Goal: Task Accomplishment & Management: Use online tool/utility

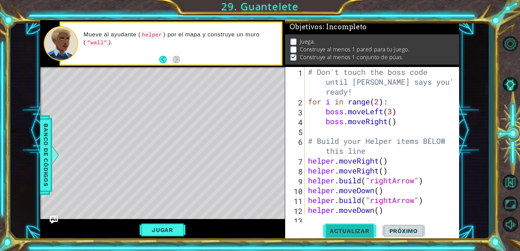
click at [345, 231] on span "Actualizar" at bounding box center [349, 230] width 53 height 7
click at [158, 227] on button "Jugar" at bounding box center [162, 229] width 46 height 13
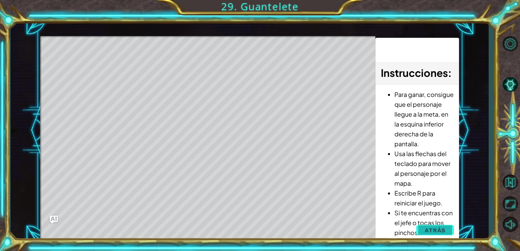
click at [424, 229] on button "Atrás" at bounding box center [435, 230] width 38 height 14
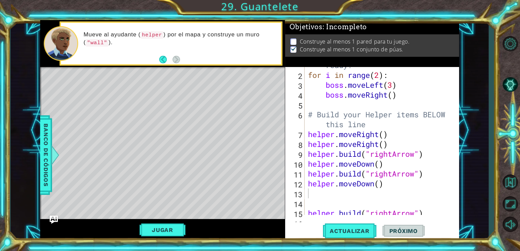
scroll to position [0, 0]
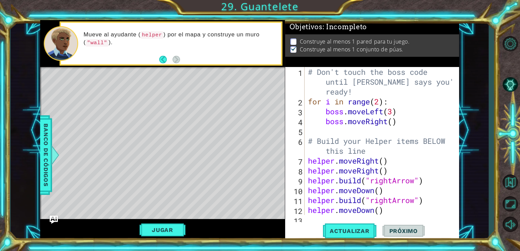
click at [389, 229] on span "Próximo" at bounding box center [403, 230] width 42 height 7
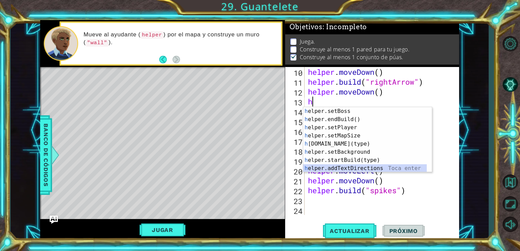
scroll to position [41, 0]
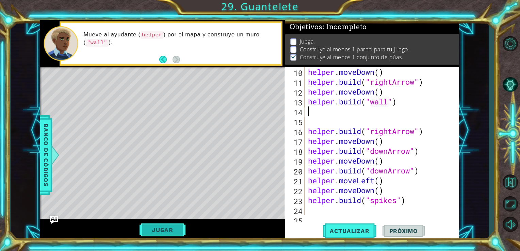
click at [162, 226] on button "Jugar" at bounding box center [162, 229] width 46 height 13
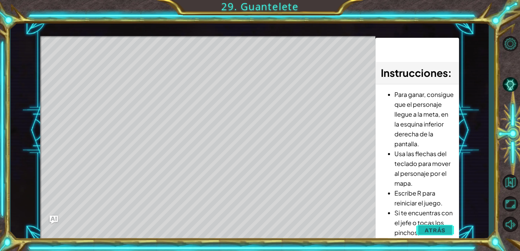
click at [434, 231] on span "Atrás" at bounding box center [434, 230] width 21 height 7
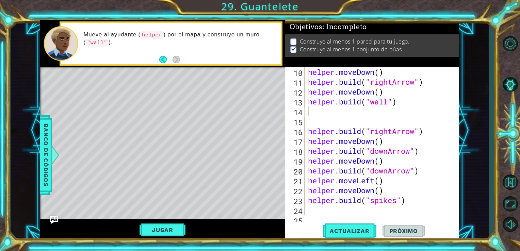
click at [411, 229] on span "Próximo" at bounding box center [403, 230] width 42 height 7
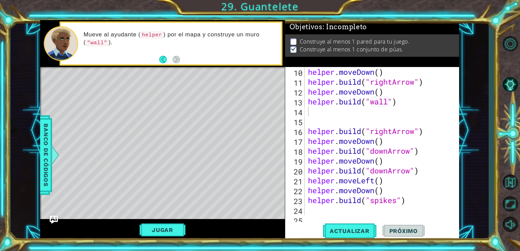
click at [411, 229] on span "Próximo" at bounding box center [403, 230] width 42 height 7
click at [167, 230] on button "Jugar" at bounding box center [162, 229] width 46 height 13
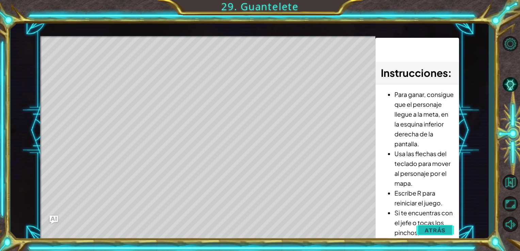
click at [428, 231] on span "Atrás" at bounding box center [434, 230] width 21 height 7
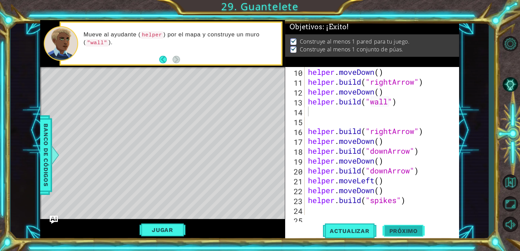
click at [412, 229] on span "Próximo" at bounding box center [403, 230] width 42 height 7
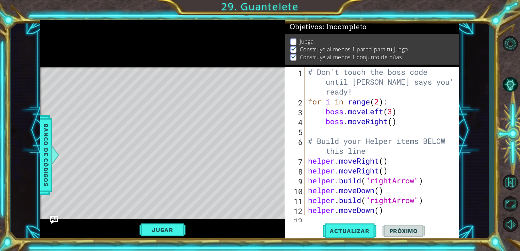
scroll to position [0, 0]
click at [154, 227] on button "Jugar" at bounding box center [162, 229] width 46 height 13
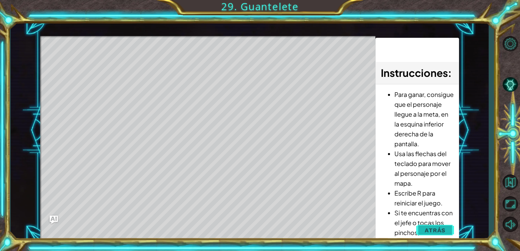
click at [453, 231] on button "Atrás" at bounding box center [435, 230] width 38 height 14
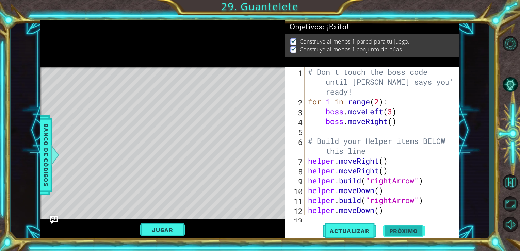
click at [416, 227] on button "Próximo" at bounding box center [403, 230] width 42 height 17
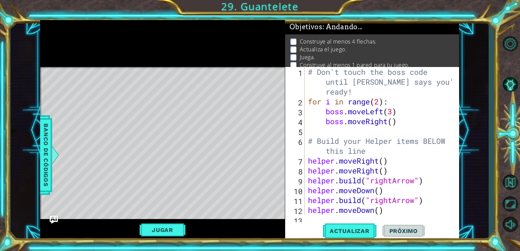
click at [416, 227] on button "Próximo" at bounding box center [403, 230] width 42 height 17
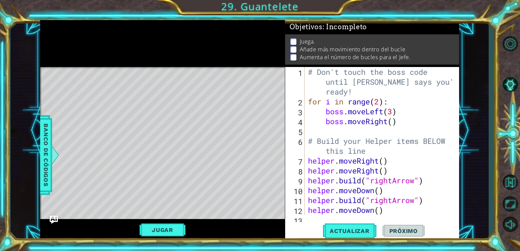
click at [416, 227] on button "Próximo" at bounding box center [403, 230] width 42 height 17
click at [53, 220] on img "Ask AI" at bounding box center [53, 219] width 9 height 9
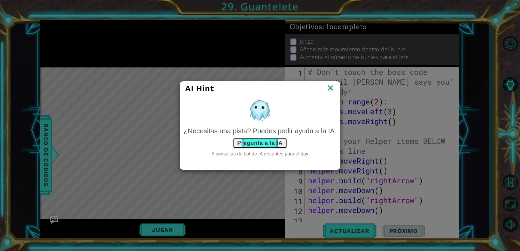
click at [264, 142] on button "Pregunta a la IA" at bounding box center [260, 143] width 54 height 11
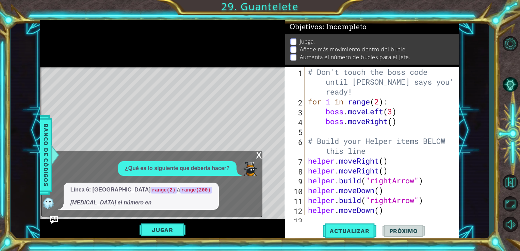
click at [141, 213] on div "x ¿Qué es lo siguiente que debería hacer? Línea 6: Cambiar range(2) a range(200…" at bounding box center [151, 184] width 221 height 67
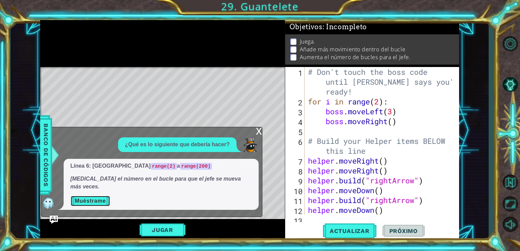
click at [96, 205] on button "Muéstrame" at bounding box center [90, 201] width 40 height 11
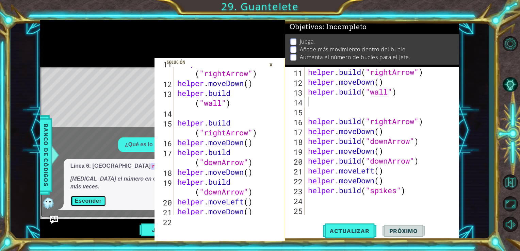
scroll to position [128, 0]
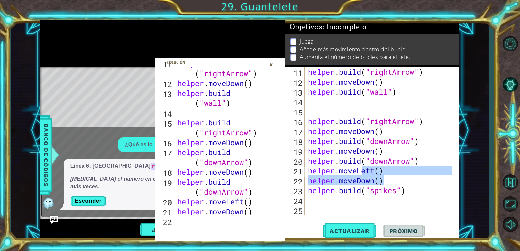
drag, startPoint x: 427, startPoint y: 183, endPoint x: 377, endPoint y: 196, distance: 52.4
click at [377, 196] on div "helper . build ( "rightArrow" ) helper . moveDown ( ) helper . build ( "wall" )…" at bounding box center [380, 151] width 149 height 168
type textarea "[DOMAIN_NAME]("spikes")"
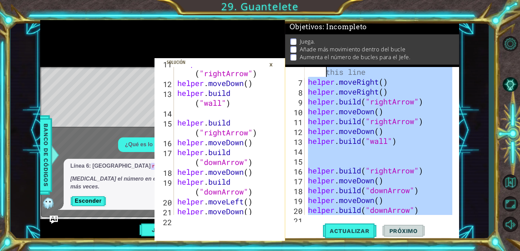
scroll to position [0, 0]
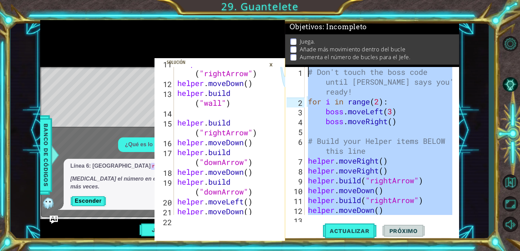
drag, startPoint x: 410, startPoint y: 190, endPoint x: 307, endPoint y: 66, distance: 160.5
click at [307, 66] on div "Objetivos : Incompleto Juega. Añade más movimiento dentro del bucle Aumenta el …" at bounding box center [372, 130] width 174 height 221
type textarea "# Don't touch the boss code until [PERSON_NAME] says you're ready! for i in ran…"
type textarea "}"
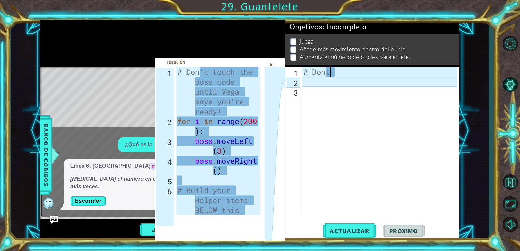
scroll to position [0, 16]
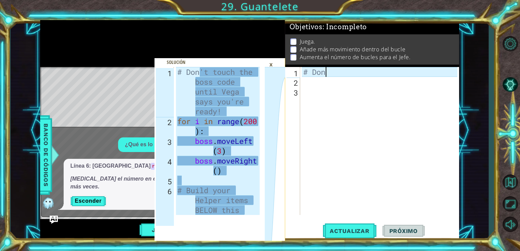
type textarea "# Don"
type textarea "# Don't touch the boss code until [PERSON_NAME] says you're ready!"
drag, startPoint x: 204, startPoint y: 71, endPoint x: 199, endPoint y: 73, distance: 5.5
click at [199, 73] on div "# Don't touch the boss code until [PERSON_NAME] says you're ready! for i in ran…" at bounding box center [219, 185] width 87 height 237
click at [327, 71] on div "# Don" at bounding box center [381, 151] width 159 height 168
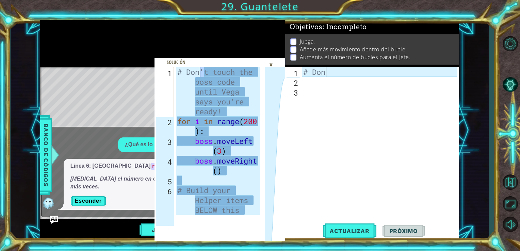
paste textarea "'"
click at [338, 71] on div "# Don't" at bounding box center [381, 151] width 159 height 168
click at [203, 73] on div "# Don't touch the boss code until [PERSON_NAME] says you're ready! for i in ran…" at bounding box center [218, 141] width 84 height 148
click at [206, 74] on div "# Don't touch the boss code until [PERSON_NAME] says you're ready! for i in ran…" at bounding box center [219, 185] width 87 height 237
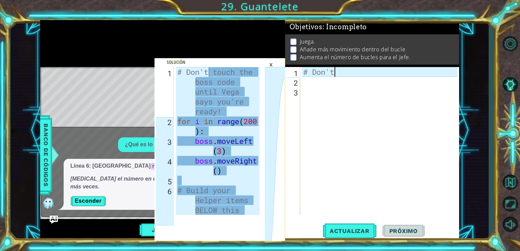
click at [339, 71] on div "# Don't" at bounding box center [381, 151] width 159 height 168
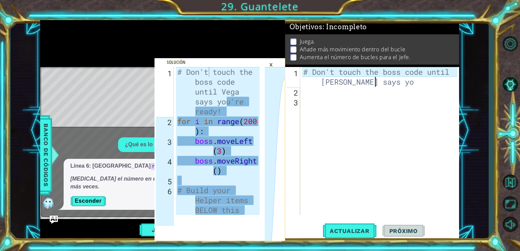
scroll to position [0, 153]
paste textarea "'"
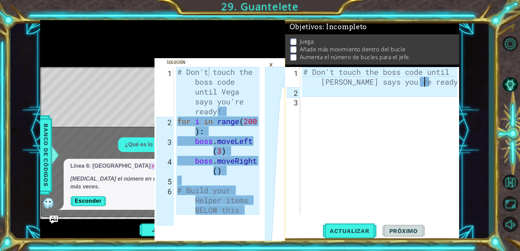
scroll to position [0, 182]
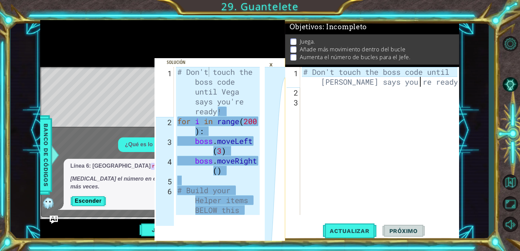
type textarea "# Don't touch the boss code until [PERSON_NAME] says you're ready!"
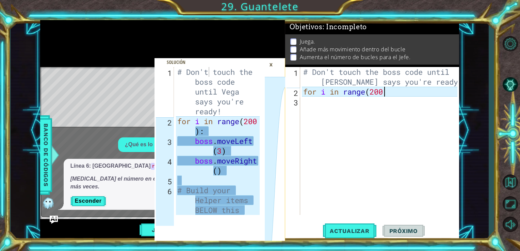
scroll to position [0, 61]
type textarea "for i in range(200):"
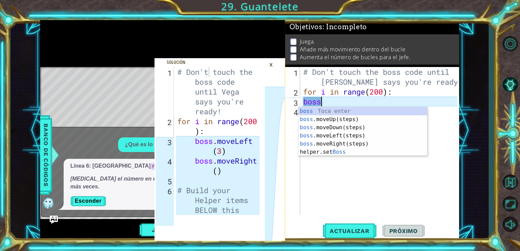
scroll to position [0, 12]
type textarea "b"
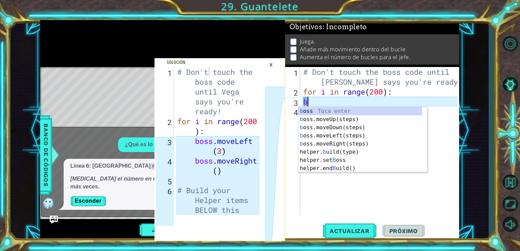
scroll to position [0, 0]
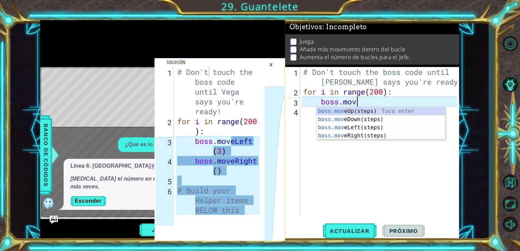
type textarea "boss.move"
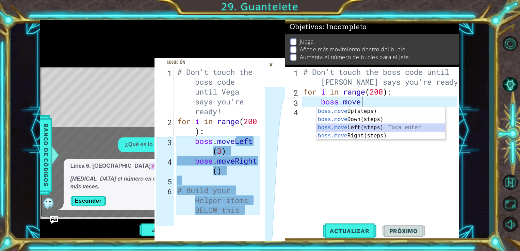
scroll to position [0, 12]
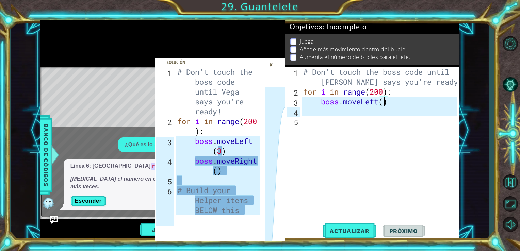
type textarea "boss.moveLeft(3)"
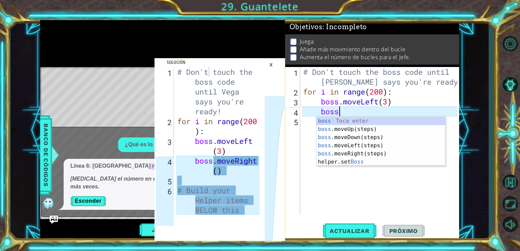
type textarea "boss."
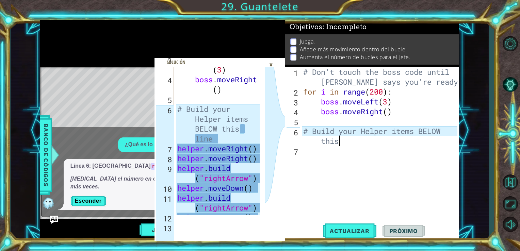
scroll to position [81, 0]
type textarea "# Build your Helper items BELOW this line"
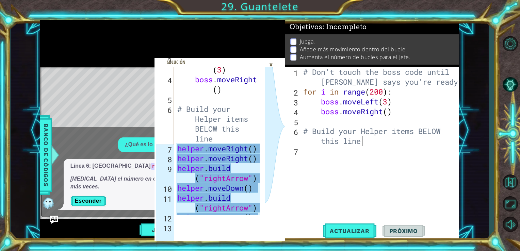
scroll to position [0, 0]
type textarea "h"
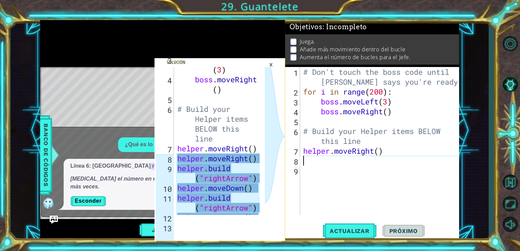
type textarea "h"
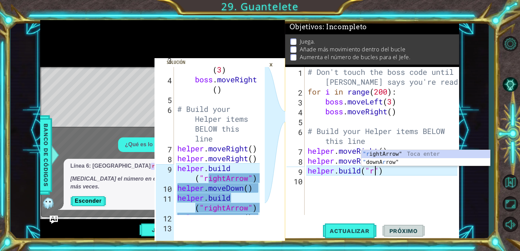
scroll to position [0, 49]
type textarea "[DOMAIN_NAME]("rightArrow")"
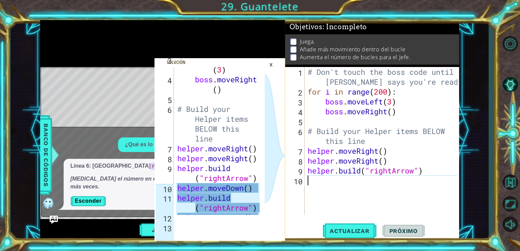
scroll to position [0, 0]
type textarea "h"
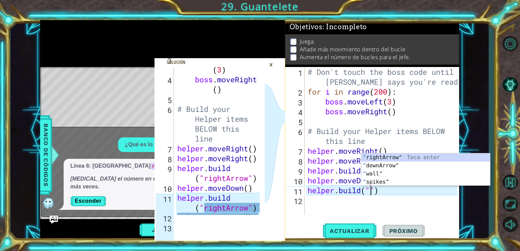
scroll to position [0, 49]
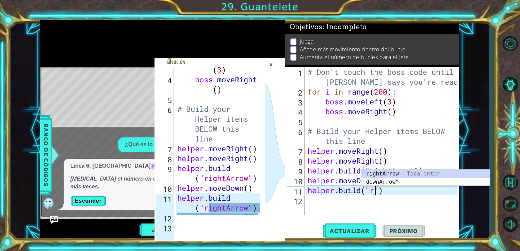
type textarea "[DOMAIN_NAME]("rightArrow")"
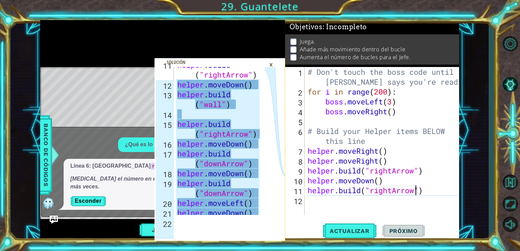
scroll to position [0, 0]
type textarea "h"
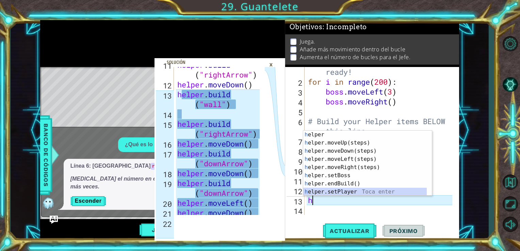
scroll to position [24, 0]
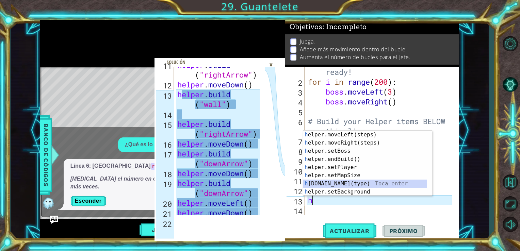
type textarea "[DOMAIN_NAME]("wall")"
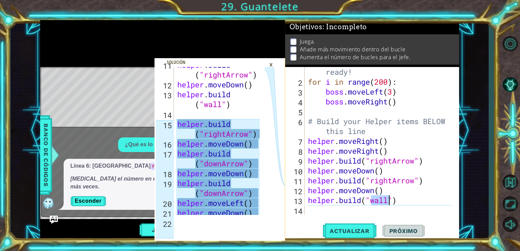
scroll to position [0, 0]
type textarea "h"
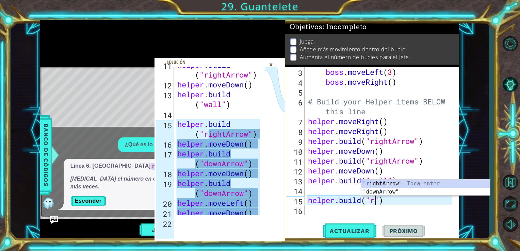
scroll to position [0, 49]
type textarea "[DOMAIN_NAME]("rightArrow")"
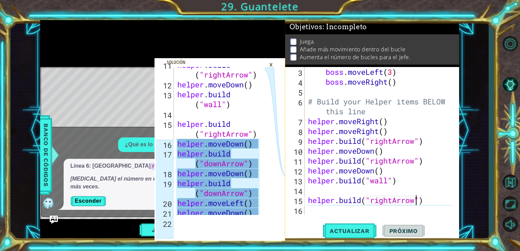
scroll to position [0, 0]
type textarea "h"
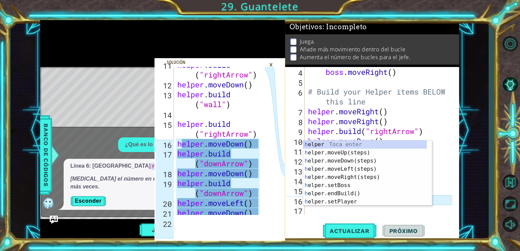
scroll to position [0, 3]
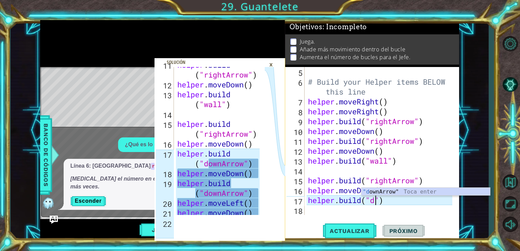
type textarea "[DOMAIN_NAME]("downArrow")"
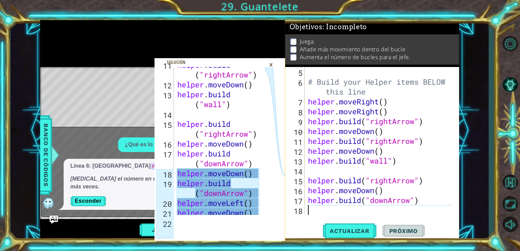
type textarea "h"
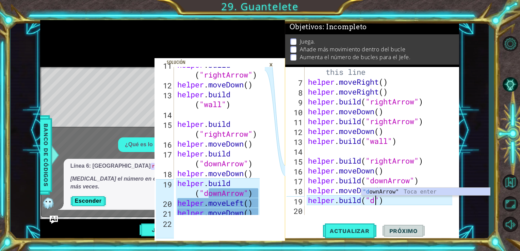
type textarea "[DOMAIN_NAME]("downArrow")"
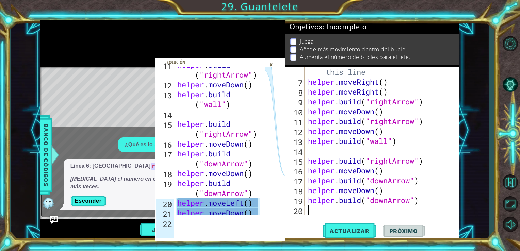
type textarea "h"
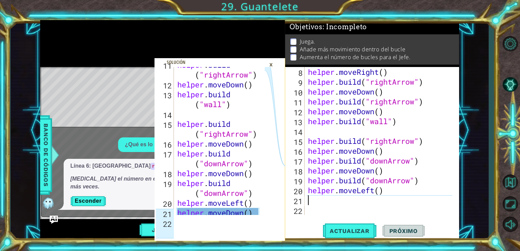
type textarea "h"
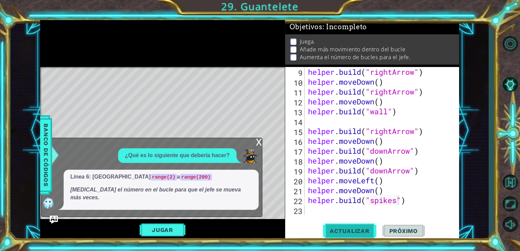
click at [336, 237] on button "Actualizar" at bounding box center [349, 230] width 53 height 17
click at [339, 223] on button "Actualizar" at bounding box center [349, 230] width 53 height 17
click at [172, 233] on button "Jugar" at bounding box center [162, 229] width 46 height 13
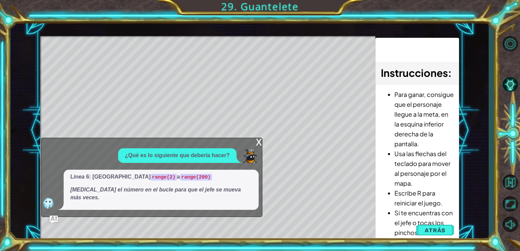
click at [260, 145] on div "x" at bounding box center [259, 141] width 6 height 7
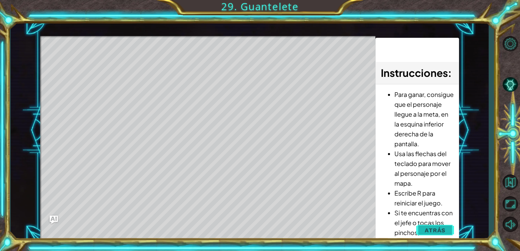
click at [434, 225] on button "Atrás" at bounding box center [435, 230] width 38 height 14
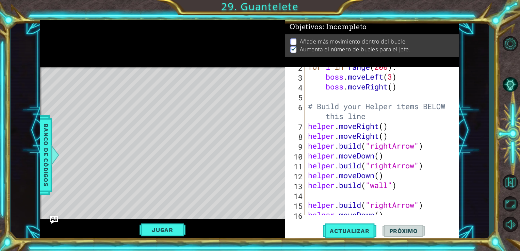
scroll to position [35, 0]
click at [53, 219] on img "Ask AI" at bounding box center [53, 219] width 9 height 9
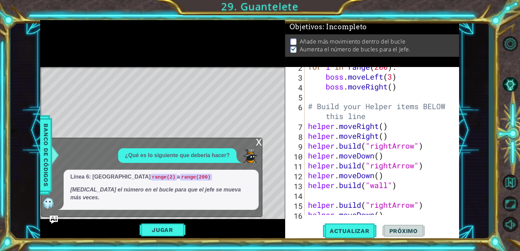
click at [258, 145] on div "x" at bounding box center [259, 141] width 6 height 7
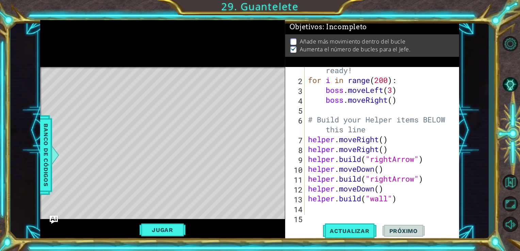
scroll to position [21, 0]
click at [388, 81] on div "# Don't touch the boss code until [PERSON_NAME] says you're ready! for i in ran…" at bounding box center [380, 139] width 149 height 187
click at [311, 129] on div "# Don't touch the boss code until [PERSON_NAME] says you're ready! for i in ran…" at bounding box center [380, 139] width 149 height 187
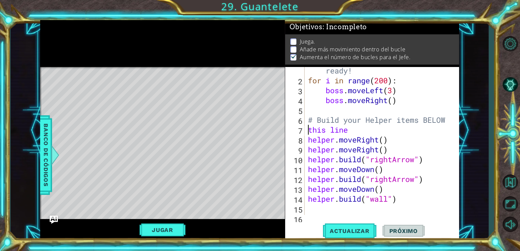
scroll to position [0, 29]
type textarea "# Build your Helper items BELOW this line"
type textarea "h"
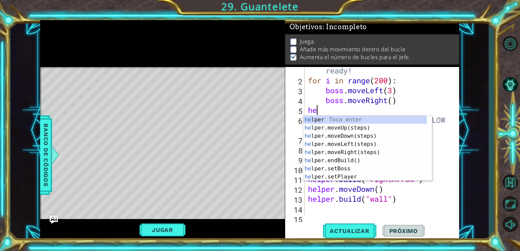
type textarea "h"
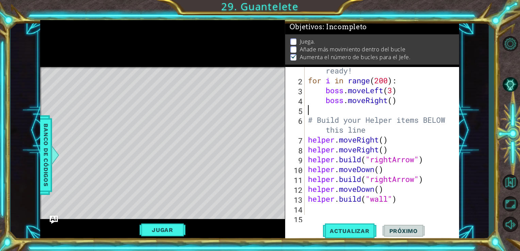
type textarea "b"
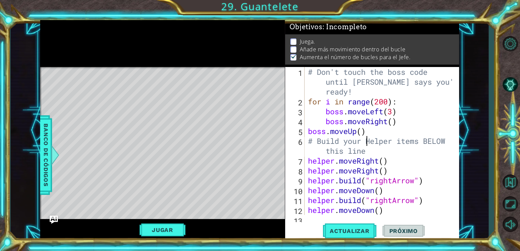
type textarea "[DOMAIN_NAME]("wall")"
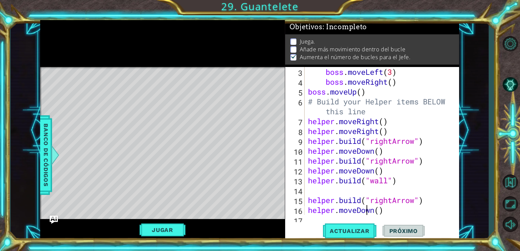
scroll to position [49, 0]
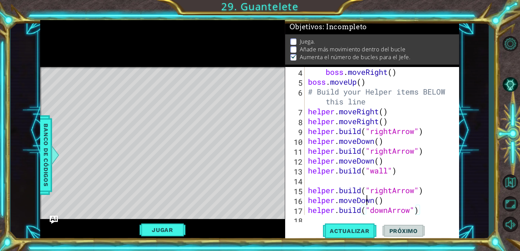
type textarea "[DOMAIN_NAME]("rightArrow")"
type textarea "h"
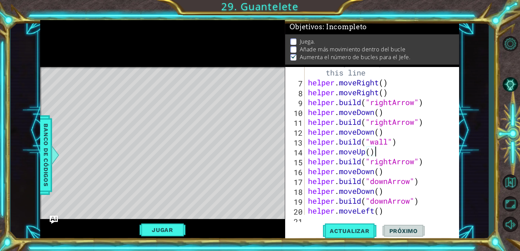
scroll to position [108, 0]
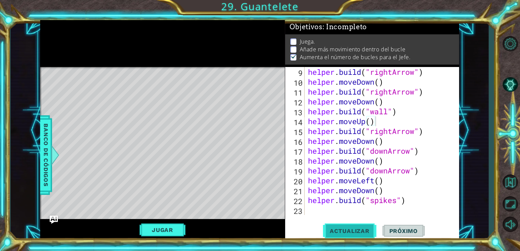
click at [352, 231] on span "Actualizar" at bounding box center [349, 230] width 53 height 7
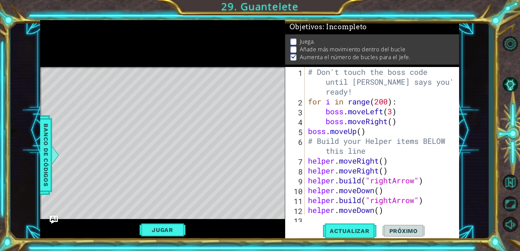
scroll to position [0, 0]
click at [156, 225] on button "Jugar" at bounding box center [162, 229] width 46 height 13
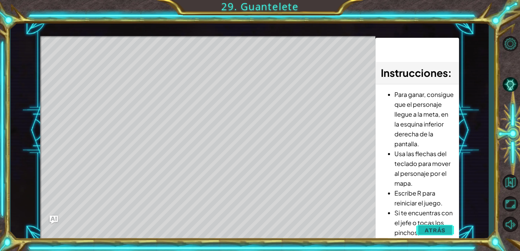
click at [423, 234] on button "Atrás" at bounding box center [435, 230] width 38 height 14
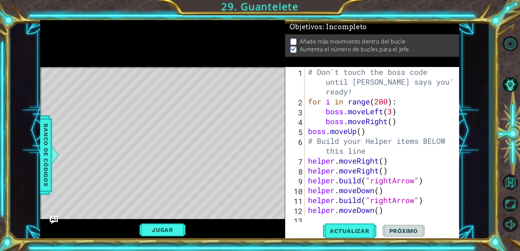
click at [408, 232] on span "Próximo" at bounding box center [403, 230] width 42 height 7
drag, startPoint x: 408, startPoint y: 232, endPoint x: 326, endPoint y: 129, distance: 131.7
click at [326, 129] on div "# Don't touch the boss code until [PERSON_NAME] says you're ready! for i in ran…" at bounding box center [380, 160] width 149 height 187
type textarea "boss.moveUp()"
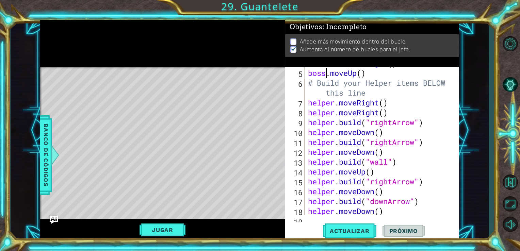
scroll to position [108, 0]
